Goal: Communication & Community: Ask a question

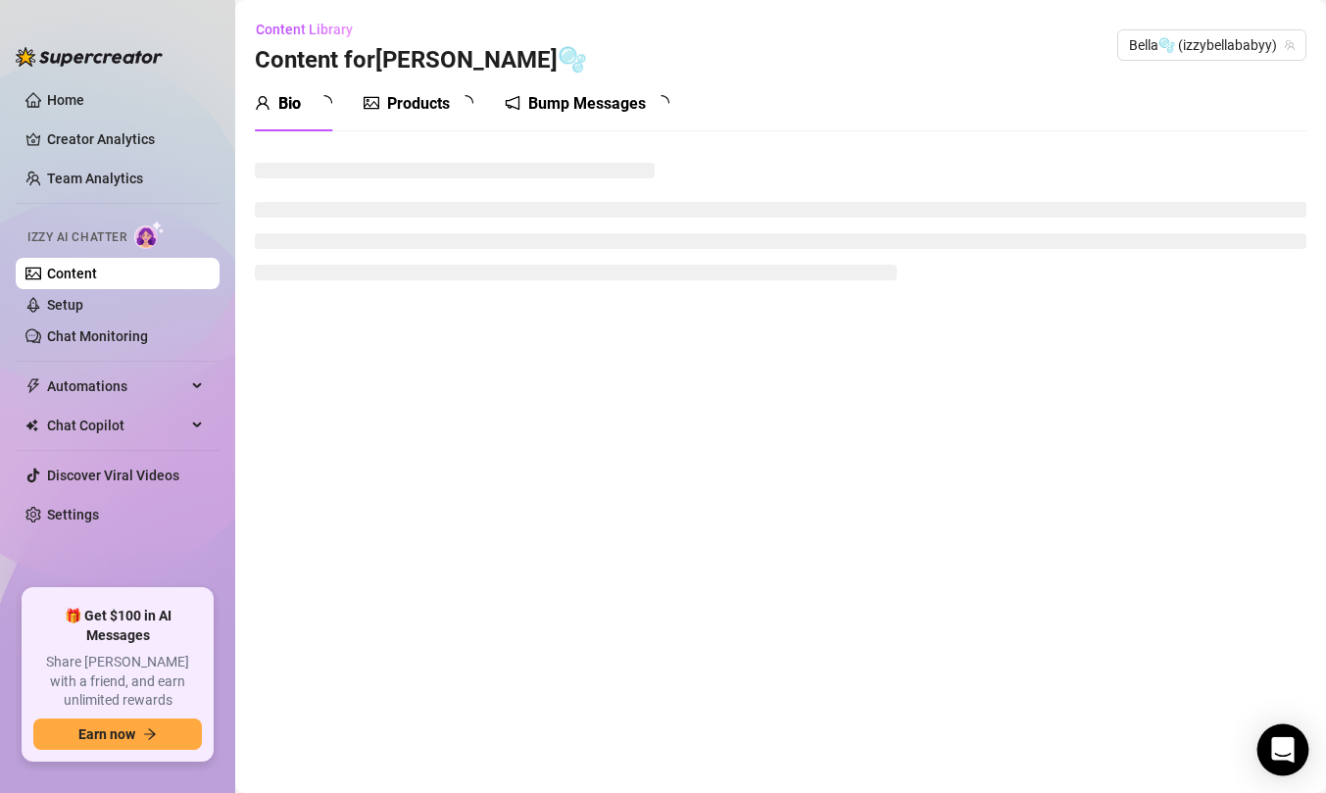
click at [1294, 764] on div "Open Intercom Messenger" at bounding box center [1283, 750] width 52 height 52
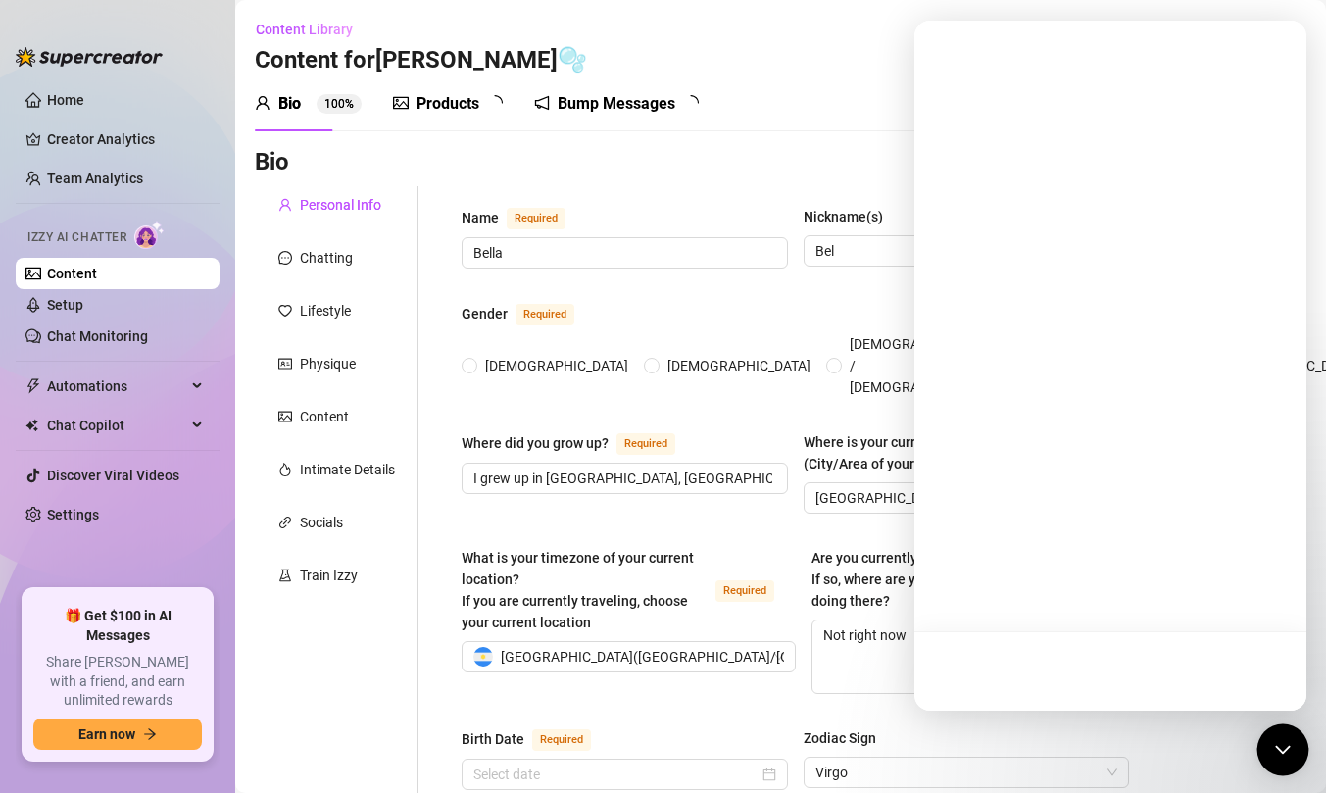
radio input "true"
type input "[DATE]"
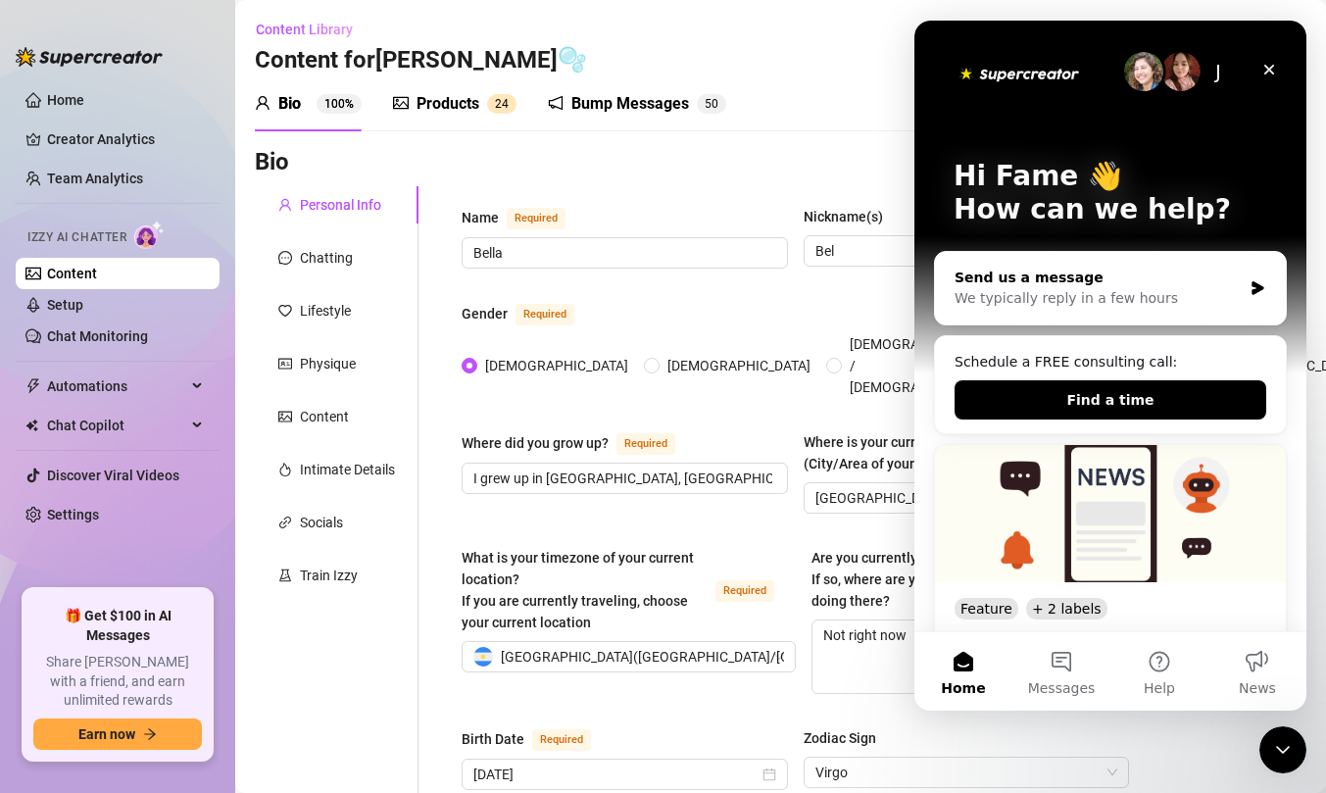
click at [1110, 279] on div "Send us a message" at bounding box center [1097, 277] width 287 height 21
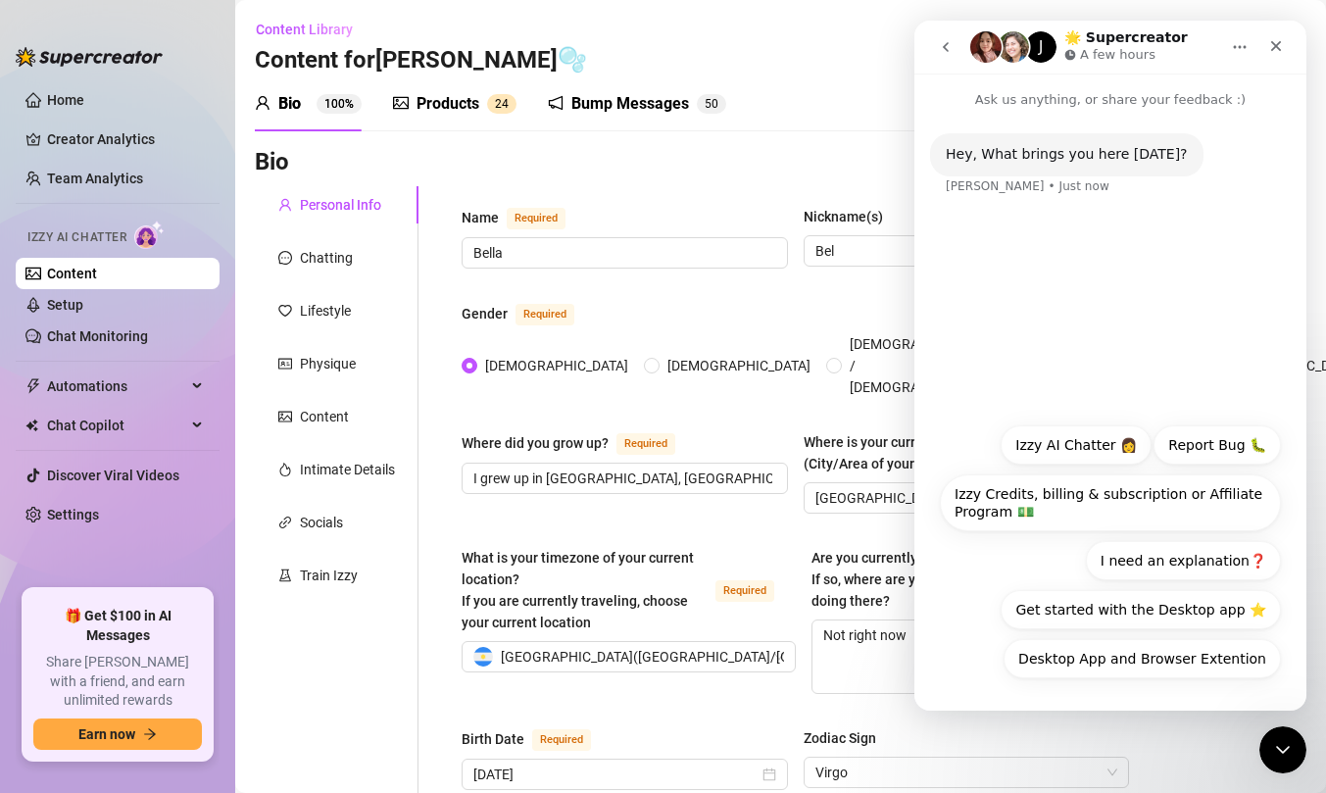
click at [949, 60] on button "go back" at bounding box center [945, 46] width 37 height 37
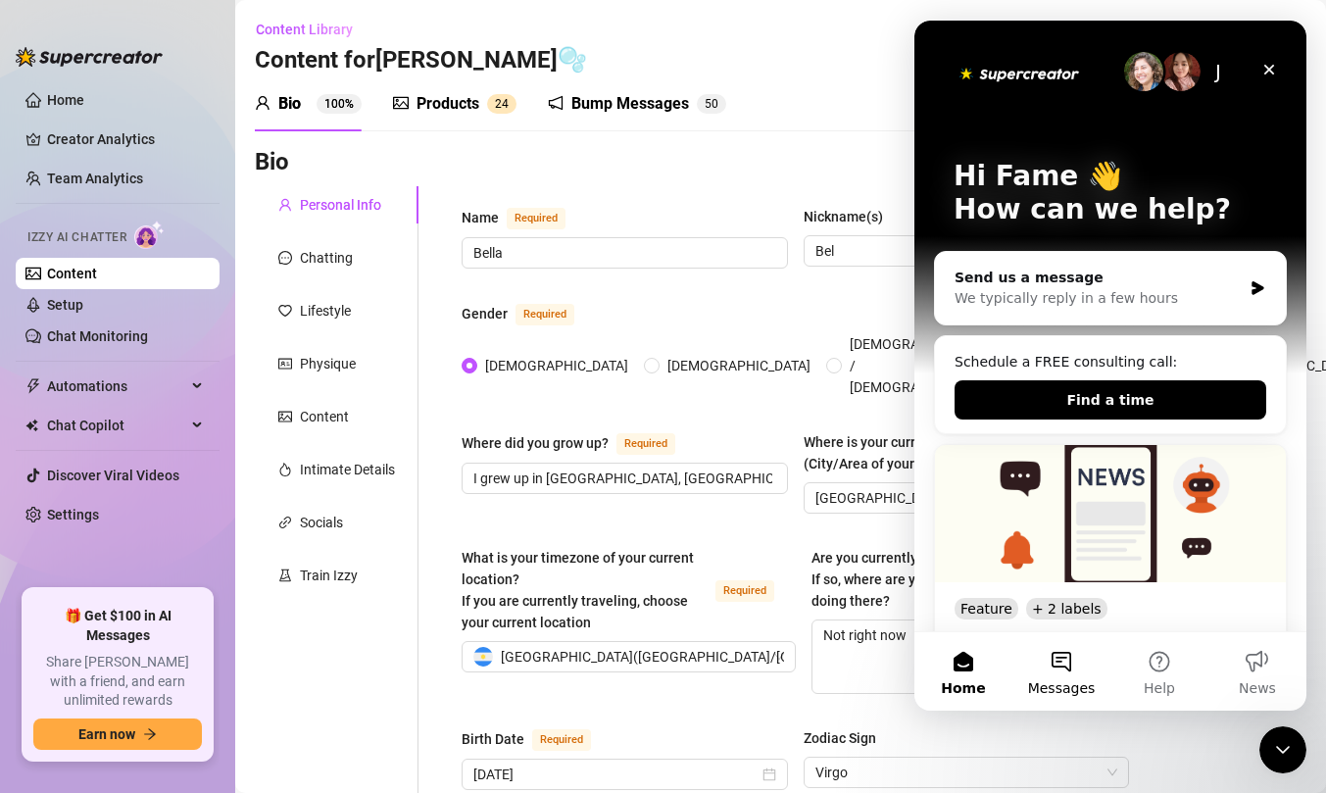
click at [1053, 655] on button "Messages" at bounding box center [1061, 671] width 98 height 78
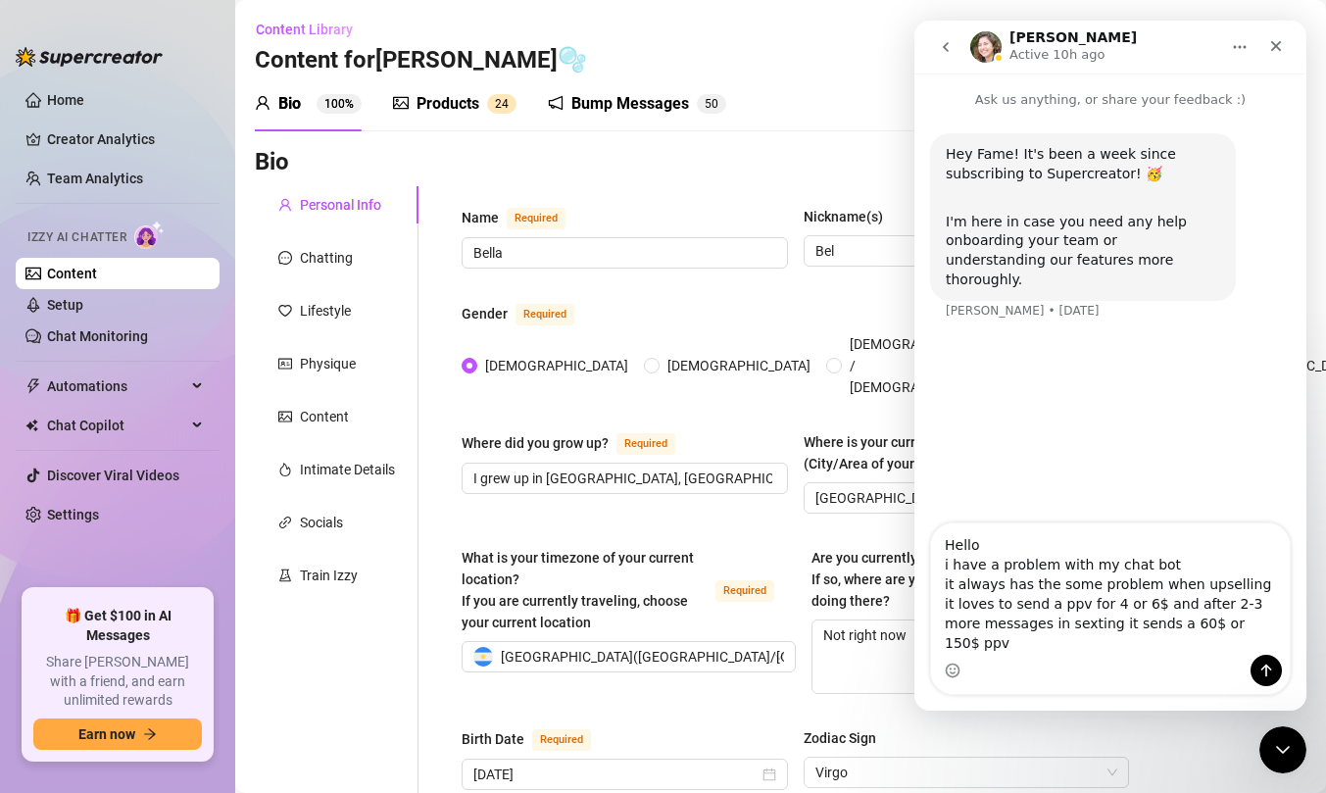
scroll to position [16, 0]
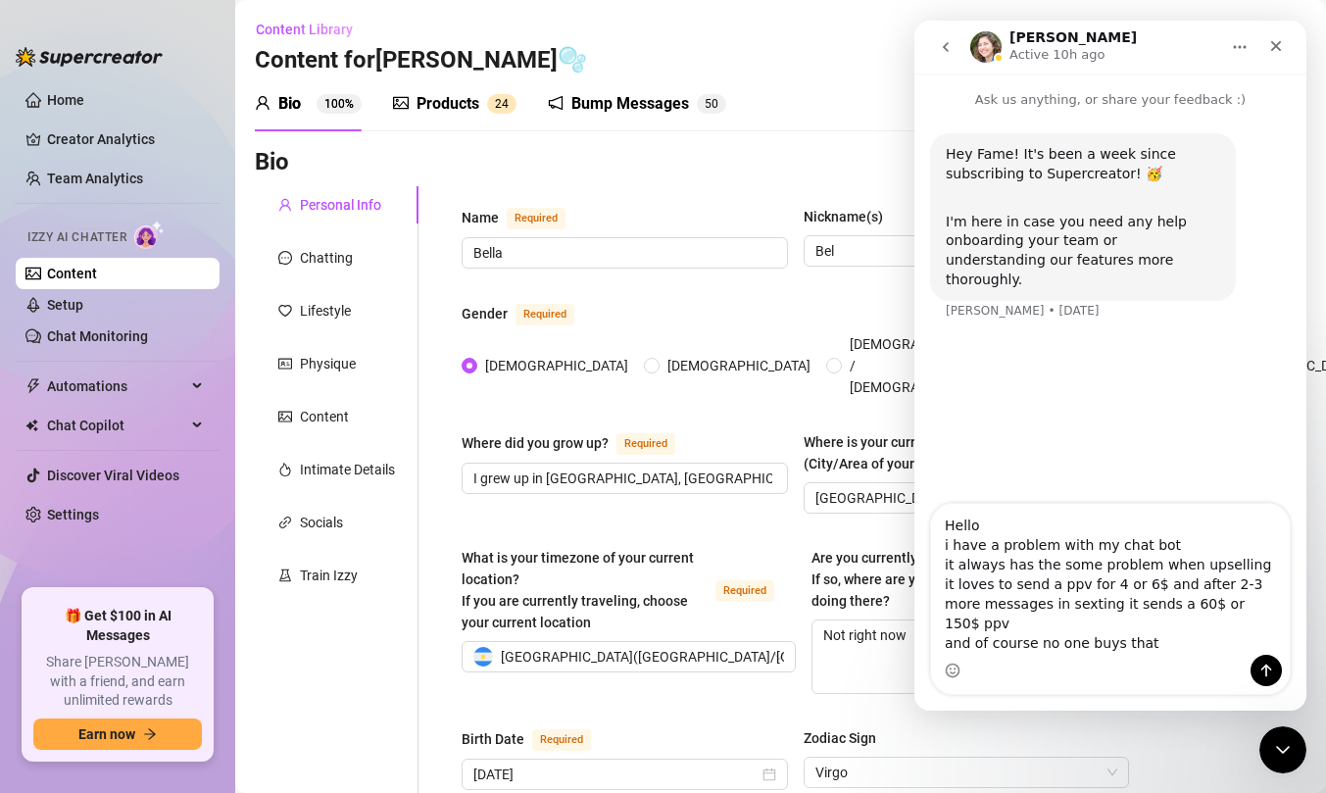
drag, startPoint x: 1181, startPoint y: 565, endPoint x: 1241, endPoint y: 571, distance: 61.0
click at [1241, 571] on textarea "Hello i have a problem with my chat bot it always has the some problem when ups…" at bounding box center [1110, 579] width 359 height 151
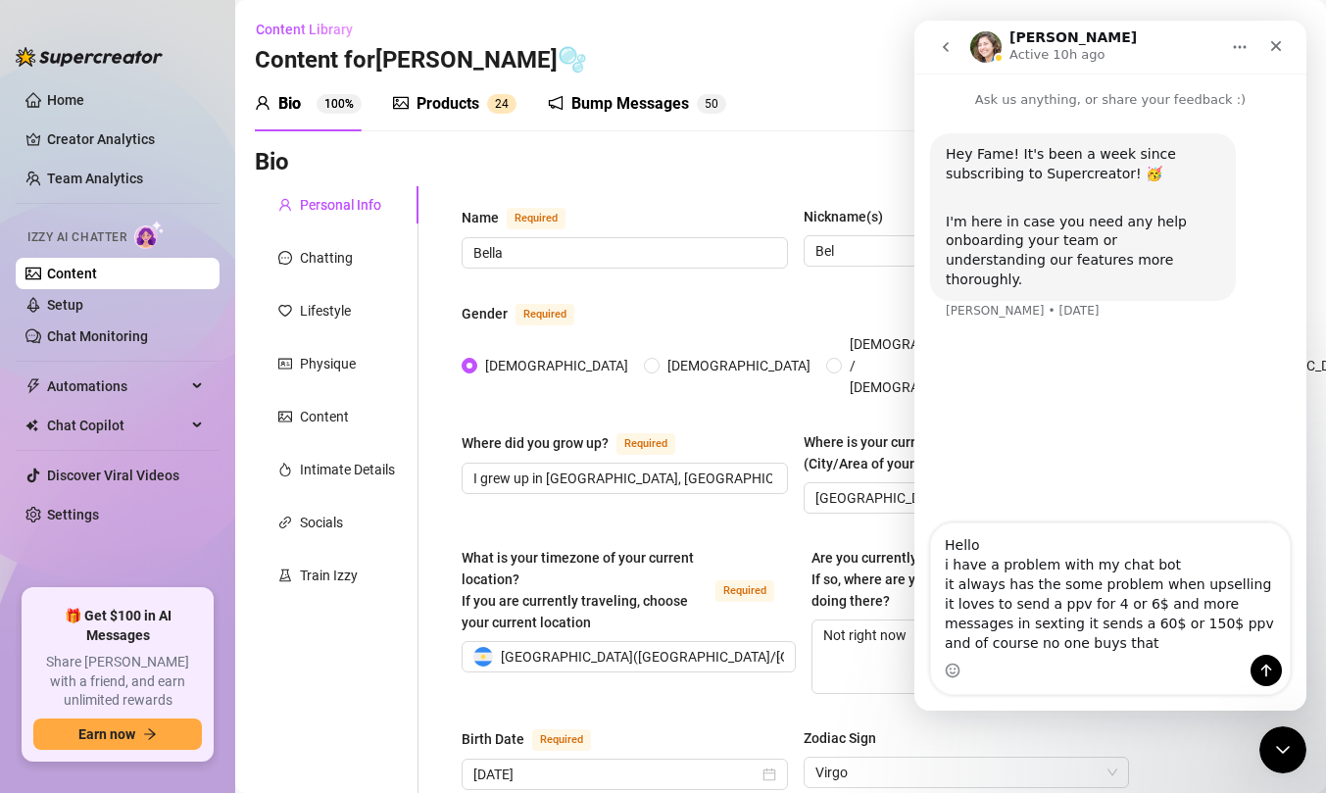
scroll to position [0, 0]
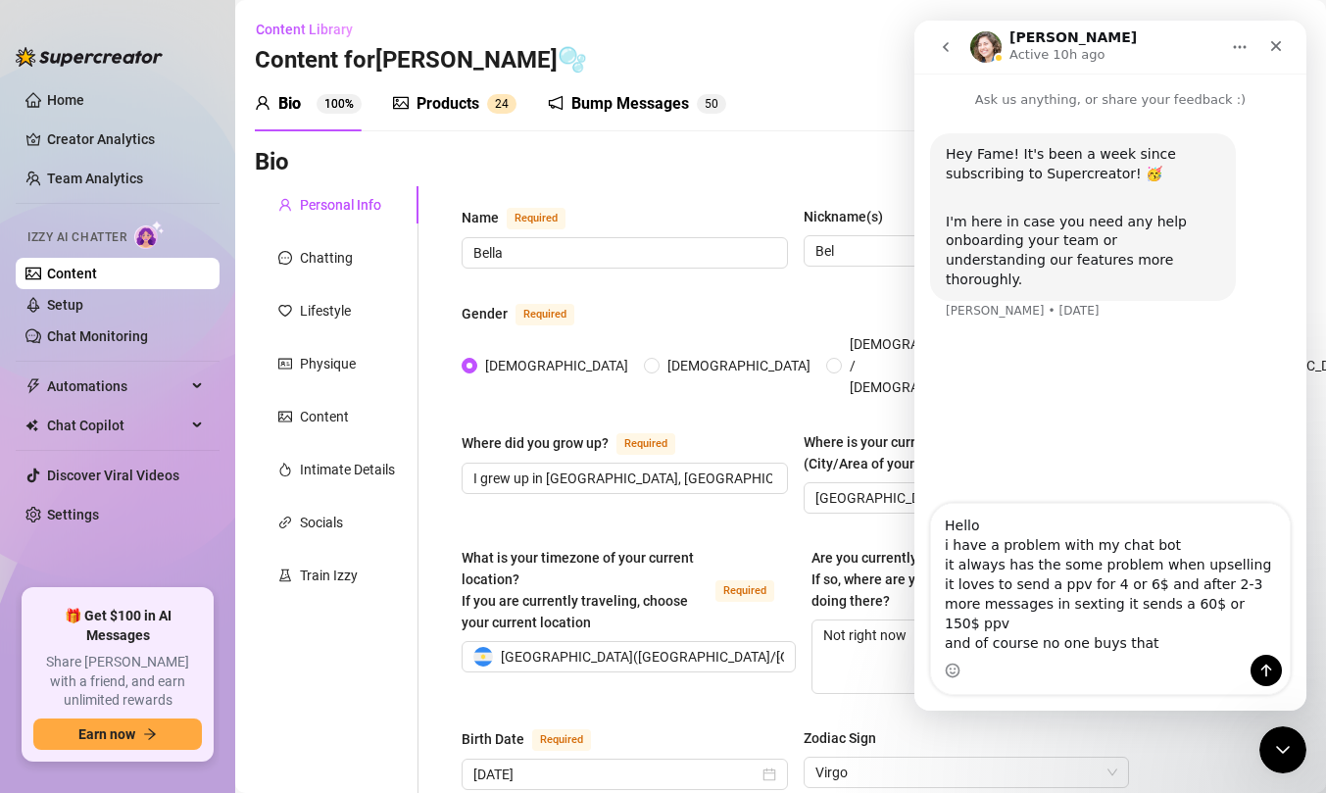
click at [1157, 622] on textarea "Hello i have a problem with my chat bot it always has the some problem when ups…" at bounding box center [1110, 579] width 359 height 151
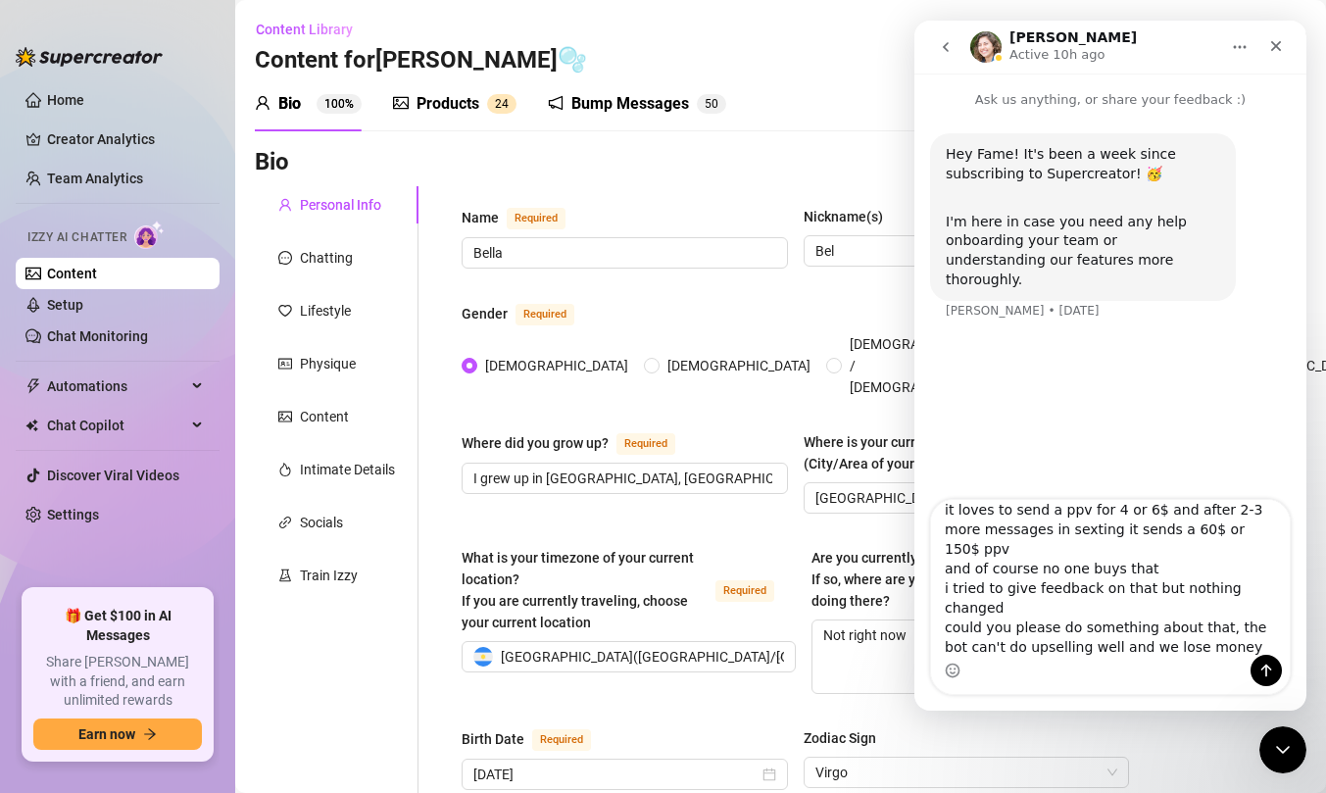
scroll to position [90, 0]
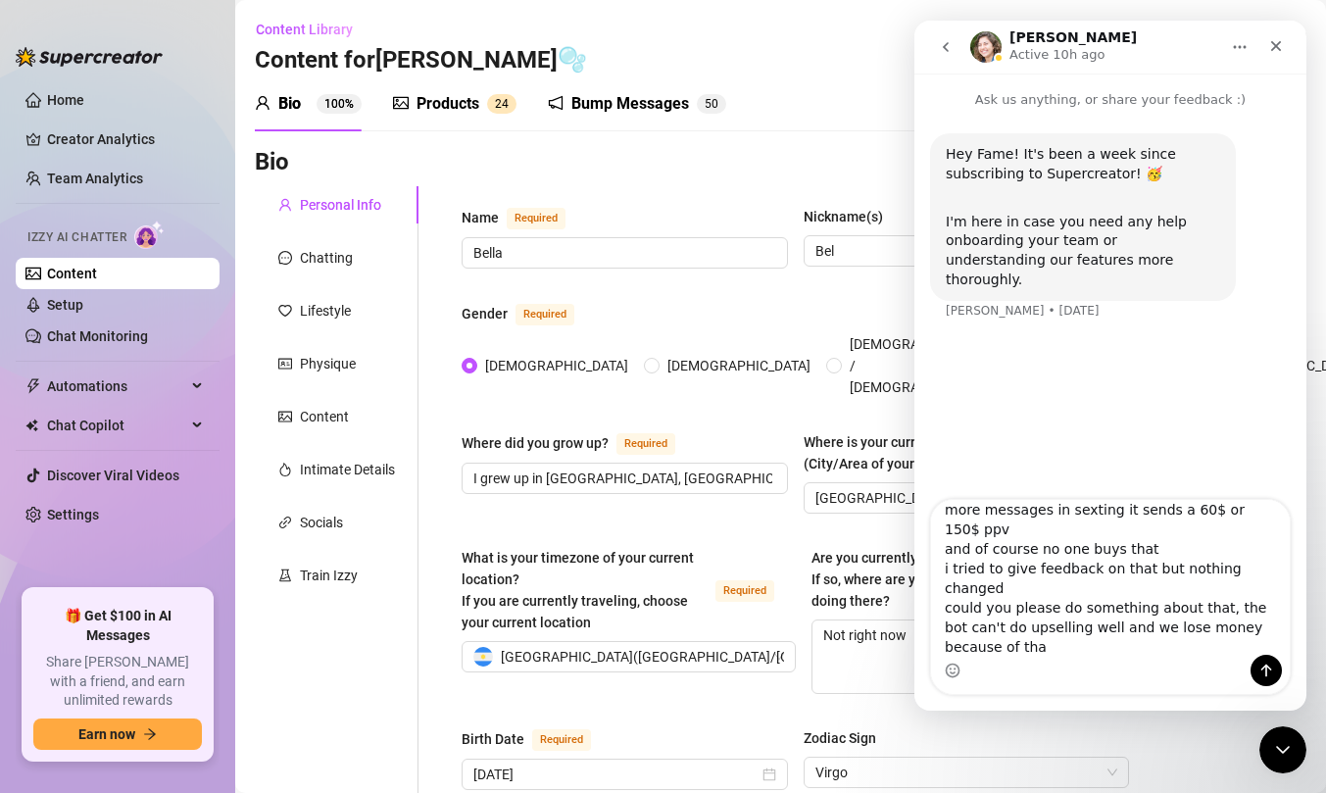
type textarea "Hello i have a problem with my chat bot it always has the some problem when ups…"
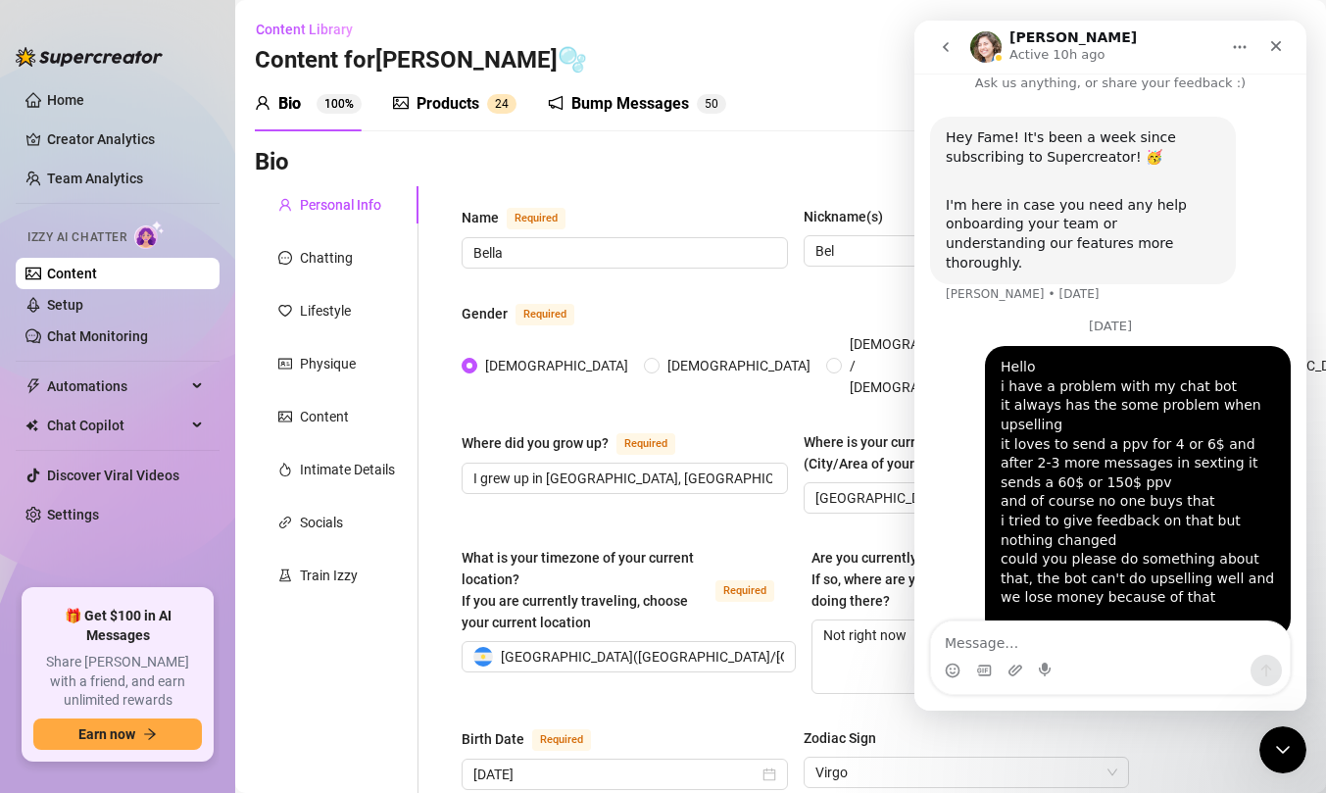
scroll to position [36, 0]
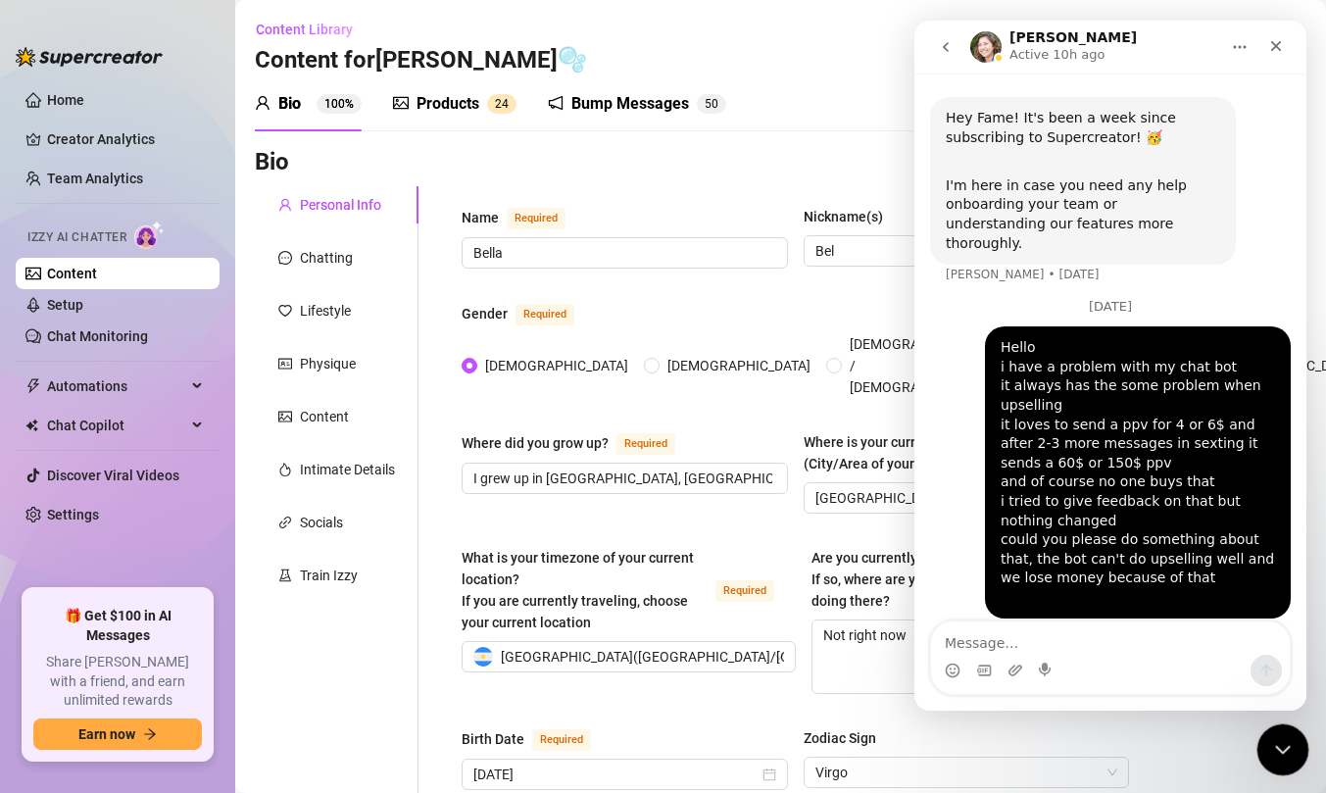
click at [1274, 750] on icon "Close Intercom Messenger" at bounding box center [1280, 747] width 24 height 24
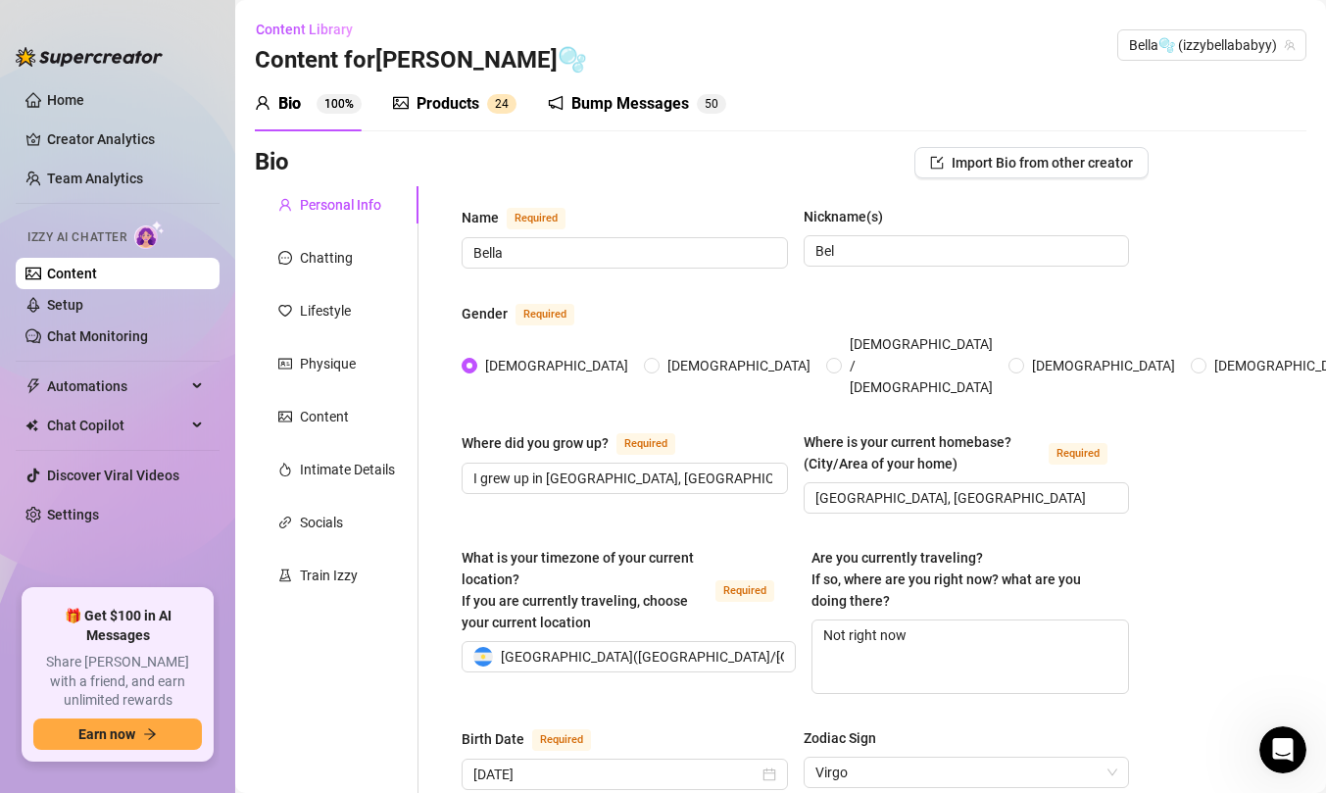
click at [153, 363] on ul "Home Creator Analytics Team Analytics Izzy AI Chatter Content Setup Chat Monito…" at bounding box center [118, 328] width 204 height 505
click at [132, 353] on ul "Home Creator Analytics Team Analytics Izzy AI Chatter Content Setup Chat Monito…" at bounding box center [118, 328] width 204 height 505
click at [129, 344] on link "Chat Monitoring" at bounding box center [97, 336] width 101 height 16
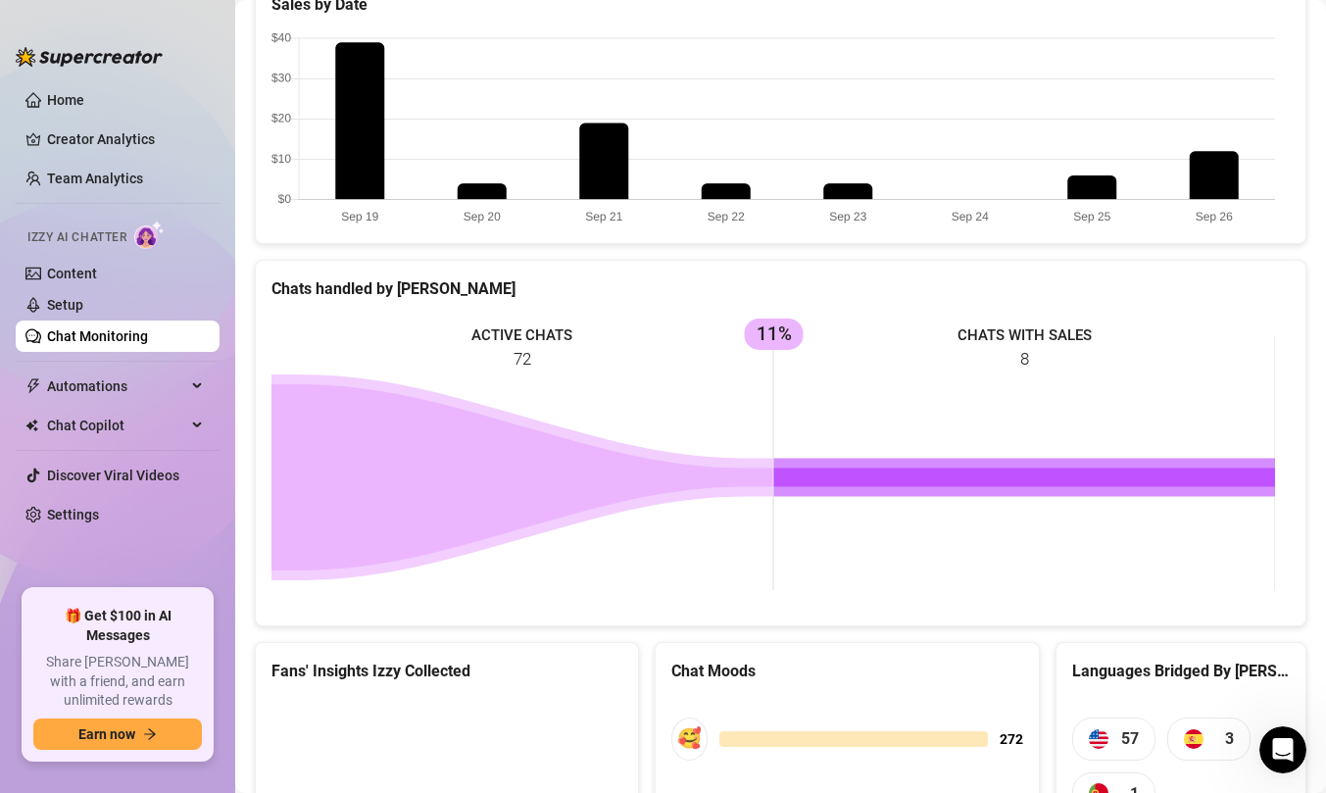
scroll to position [887, 0]
